Goal: Task Accomplishment & Management: Use online tool/utility

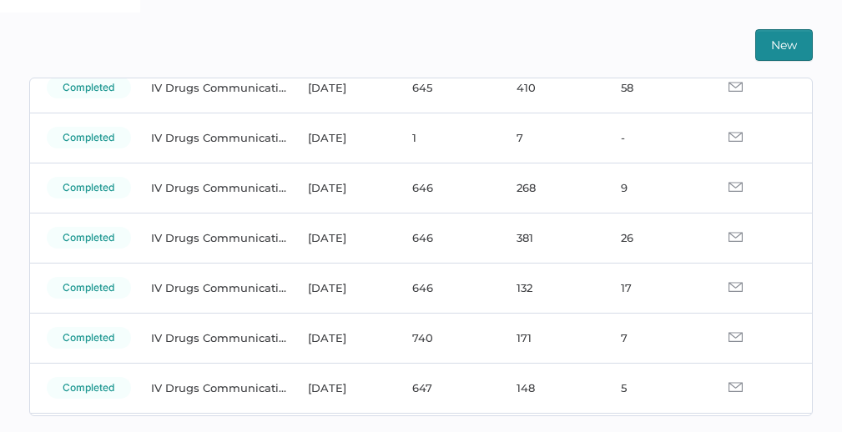
scroll to position [197, 0]
